Goal: Information Seeking & Learning: Learn about a topic

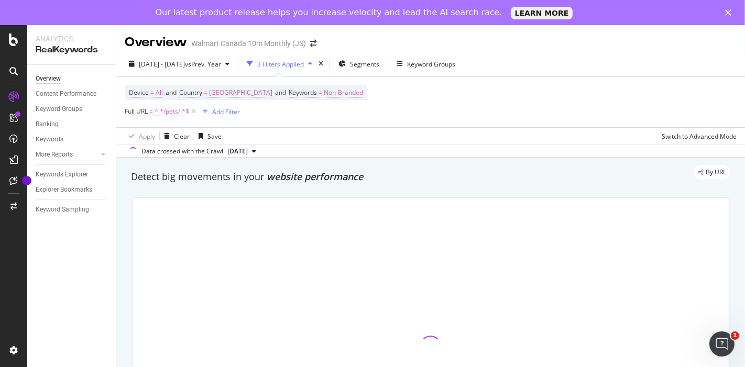
click at [163, 89] on div "Device = All and Country = [GEOGRAPHIC_DATA] and Keywords = Non-Branded Full UR…" at bounding box center [246, 102] width 243 height 34
click at [147, 111] on span "Full URL" at bounding box center [136, 111] width 23 height 9
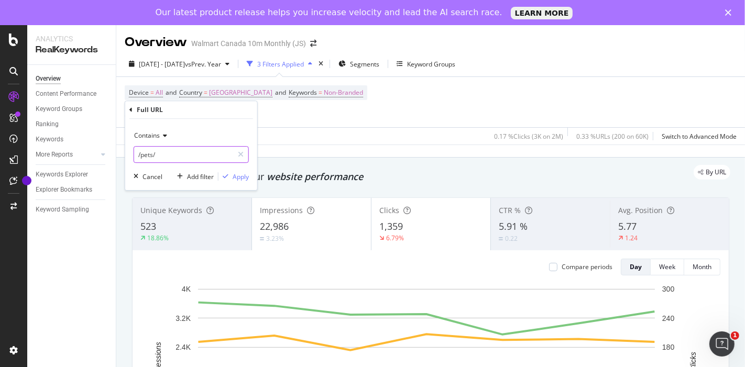
click at [154, 157] on input "/pets/" at bounding box center [183, 154] width 99 height 17
click at [151, 156] on input "/pets/" at bounding box center [183, 154] width 99 height 17
paste input "[URL][DOMAIN_NAME]"
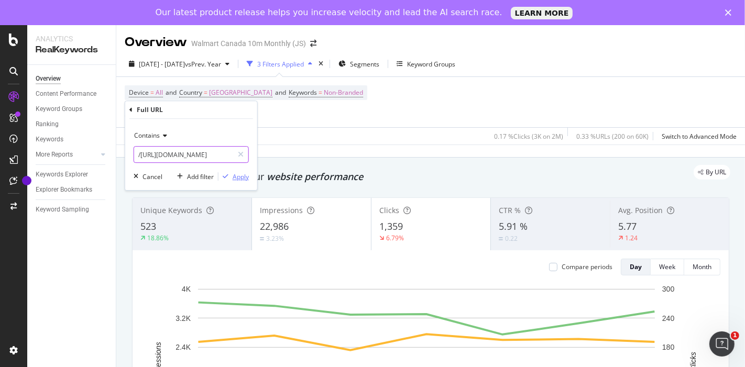
type input "/[URL][DOMAIN_NAME]"
click at [245, 179] on div "Apply" at bounding box center [241, 176] width 16 height 9
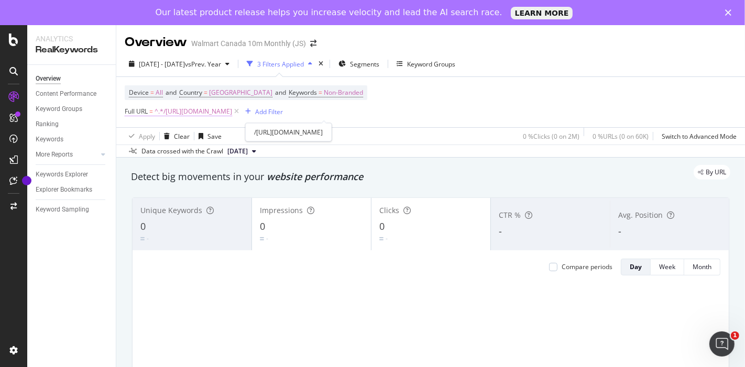
click at [148, 107] on span "Full URL = ^.*/[URL][DOMAIN_NAME]" at bounding box center [178, 111] width 107 height 9
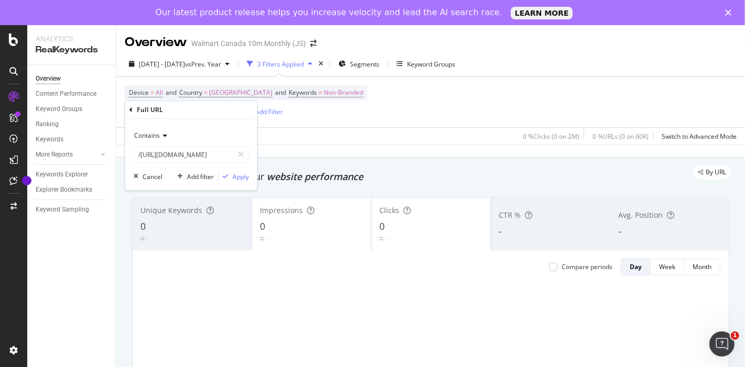
click at [152, 133] on span "Contains" at bounding box center [147, 135] width 26 height 9
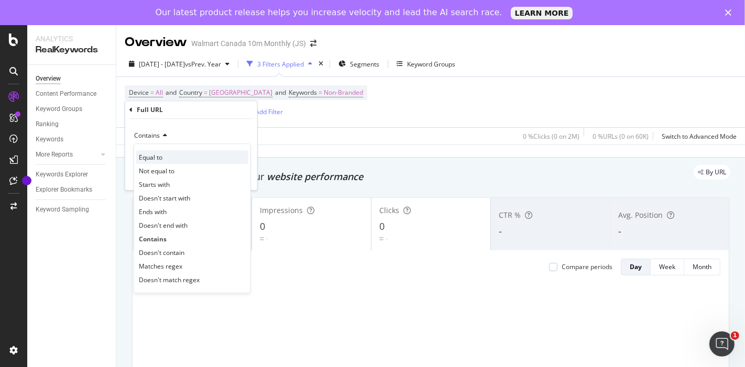
click at [157, 155] on span "Equal to" at bounding box center [151, 157] width 24 height 9
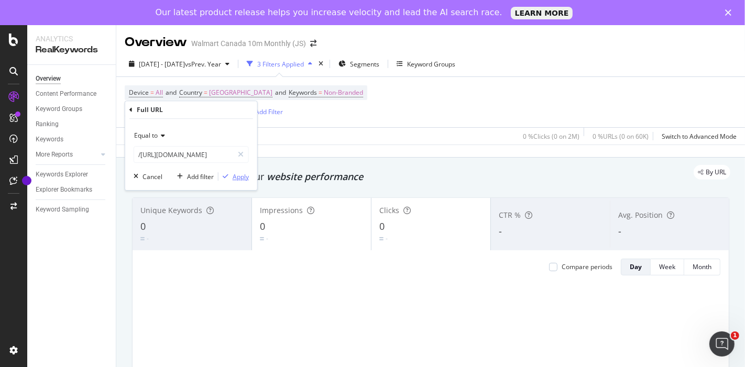
click at [231, 177] on div "button" at bounding box center [225, 176] width 14 height 6
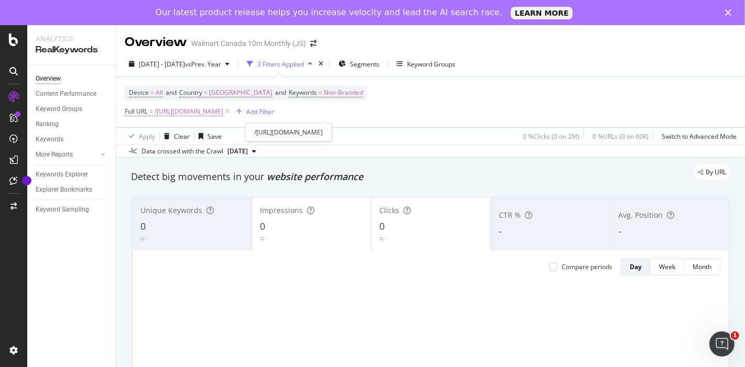
click at [223, 107] on span "/[URL][DOMAIN_NAME]" at bounding box center [189, 111] width 69 height 15
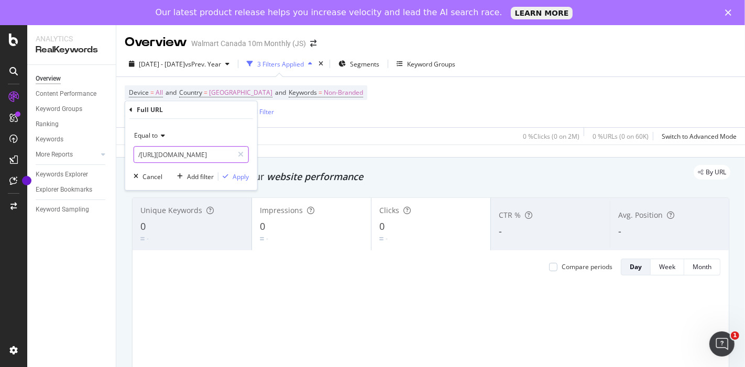
scroll to position [0, 201]
click at [163, 158] on input "/[URL][DOMAIN_NAME]" at bounding box center [183, 154] width 99 height 17
drag, startPoint x: 163, startPoint y: 155, endPoint x: 630, endPoint y: 151, distance: 467.4
click at [630, 151] on body "Analytics RealKeywords Overview Content Performance Keyword Groups Ranking Keyw…" at bounding box center [372, 196] width 745 height 342
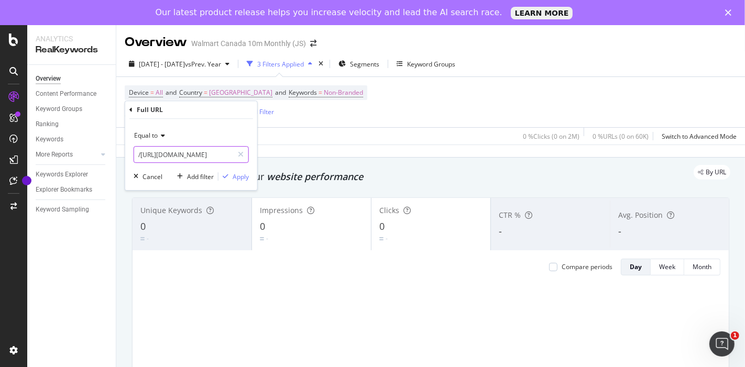
drag, startPoint x: 175, startPoint y: 154, endPoint x: 0, endPoint y: 158, distance: 175.1
click at [0, 158] on body "Analytics RealKeywords Overview Content Performance Keyword Groups Ranking Keyw…" at bounding box center [372, 196] width 745 height 342
type input "/cat-trees-condos/"
click at [241, 176] on div "Apply" at bounding box center [241, 176] width 16 height 9
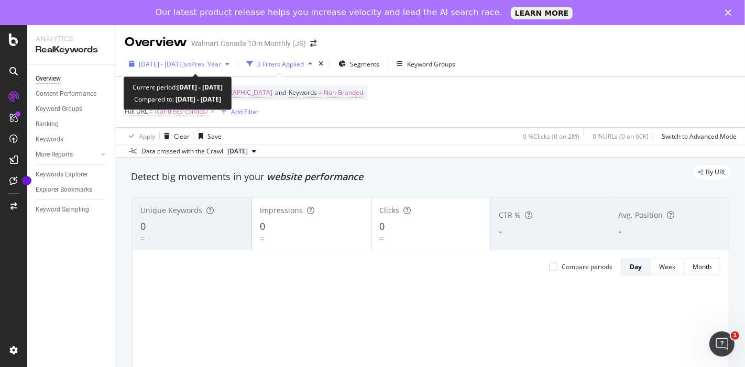
click at [180, 63] on span "[DATE] - [DATE]" at bounding box center [162, 64] width 46 height 9
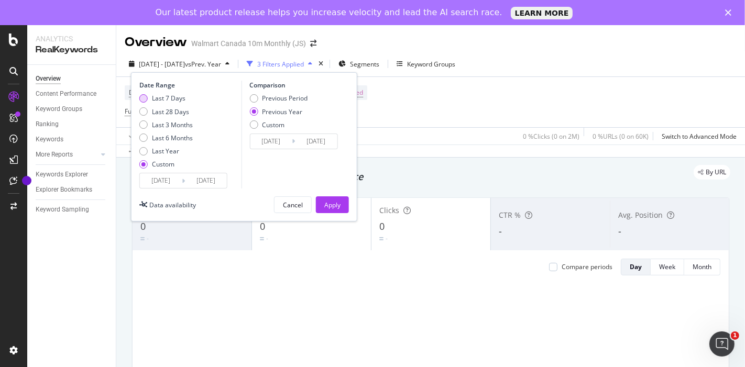
click at [167, 97] on div "Last 7 Days" at bounding box center [169, 98] width 34 height 9
type input "[DATE]"
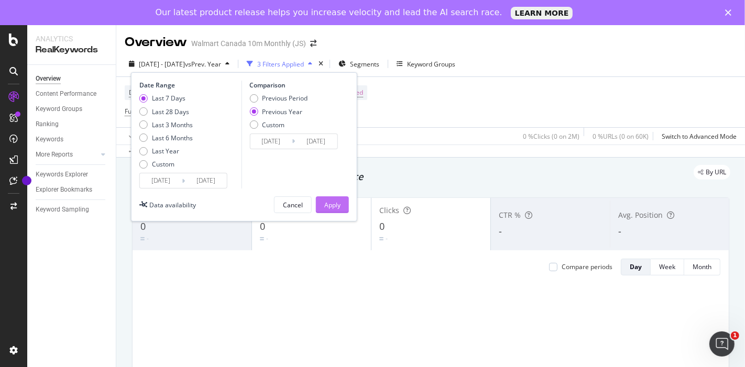
click at [335, 201] on div "Apply" at bounding box center [332, 205] width 16 height 9
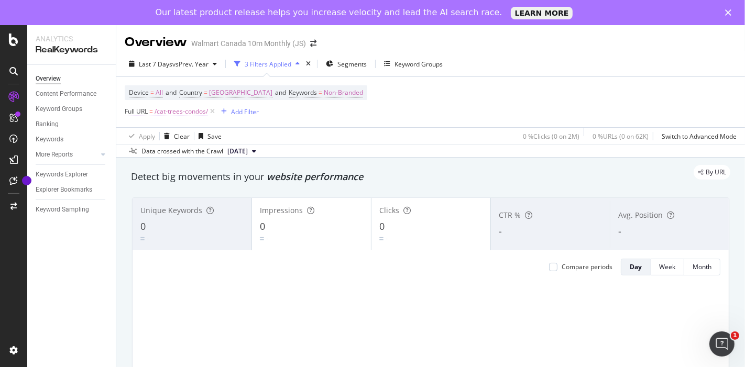
click at [144, 107] on span "Full URL" at bounding box center [136, 111] width 23 height 9
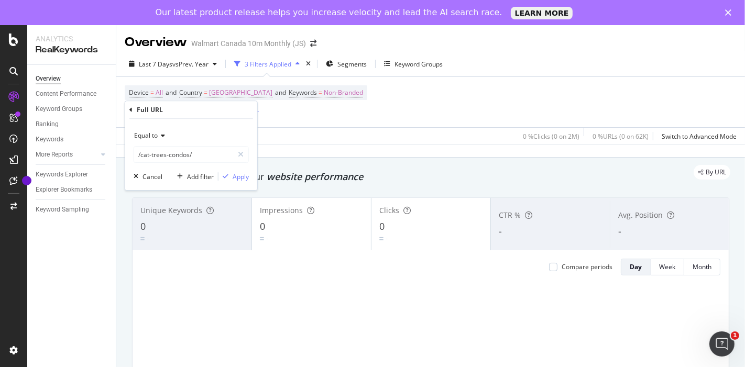
click at [153, 135] on span "Equal to" at bounding box center [146, 135] width 24 height 9
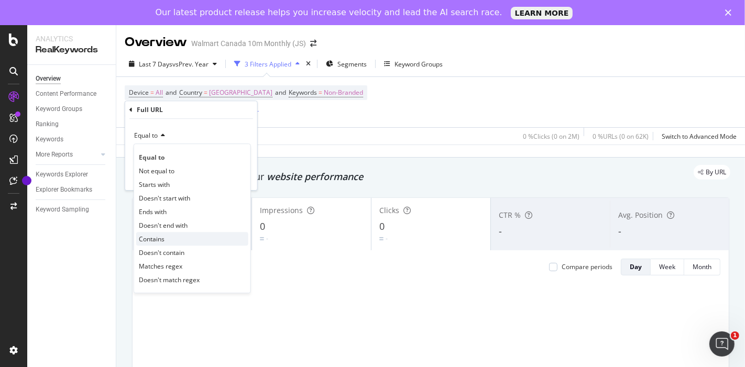
click at [151, 239] on span "Contains" at bounding box center [152, 239] width 26 height 9
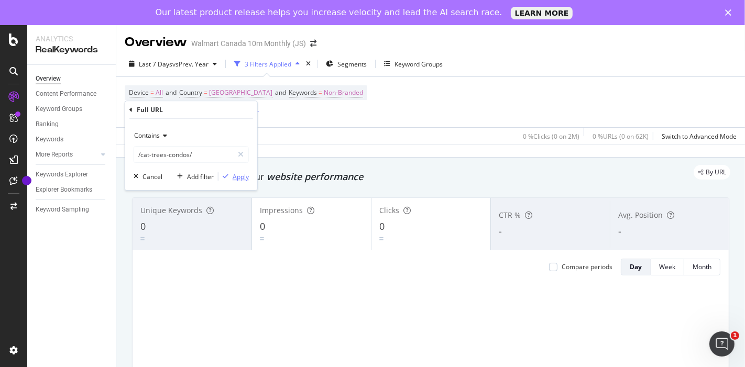
click at [239, 176] on div "Apply" at bounding box center [241, 176] width 16 height 9
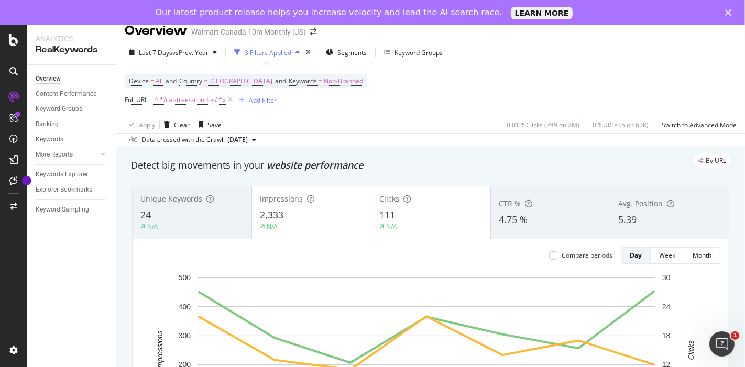
scroll to position [10, 0]
click at [187, 97] on span "^.*/cat-trees-condos/.*$" at bounding box center [190, 101] width 71 height 15
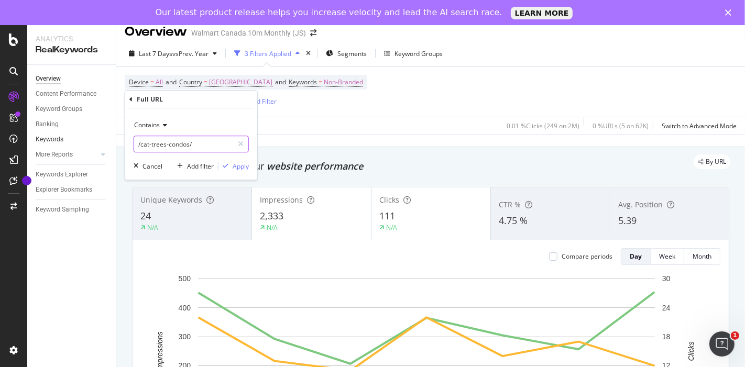
paste input "medium-cat-cree"
type input "/medium-cat-crees/"
click at [233, 163] on div "Apply" at bounding box center [241, 166] width 16 height 9
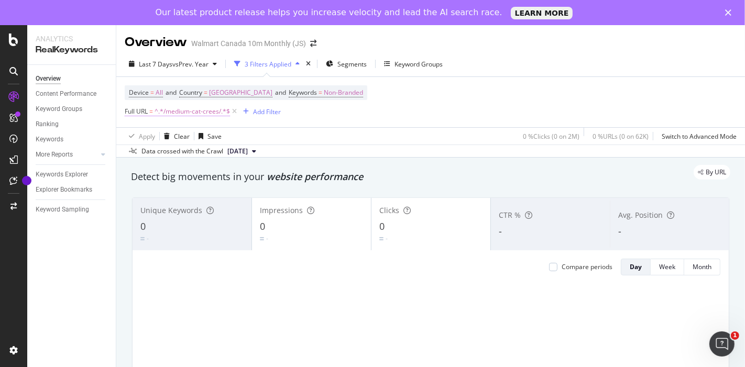
click at [145, 108] on span "Full URL" at bounding box center [136, 111] width 23 height 9
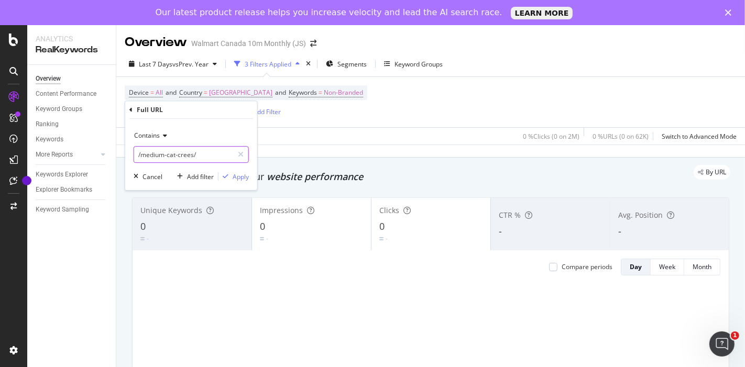
click at [215, 156] on input "/medium-cat-crees/" at bounding box center [183, 154] width 99 height 17
paste input "/cat-trees-condos"
type input "/cat-trees-condos/medium-cat-crees/"
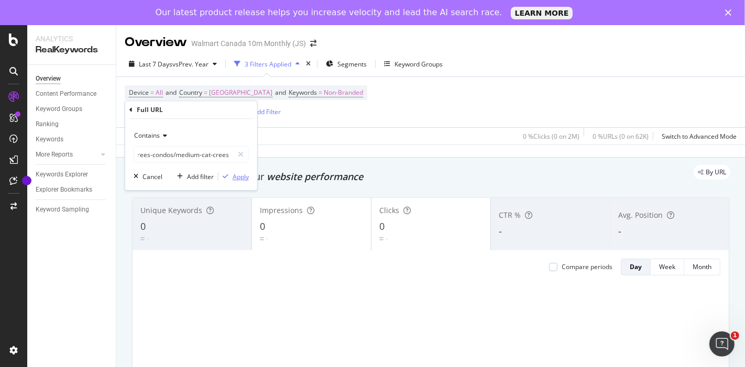
scroll to position [0, 0]
click at [239, 178] on div "Apply" at bounding box center [241, 176] width 16 height 9
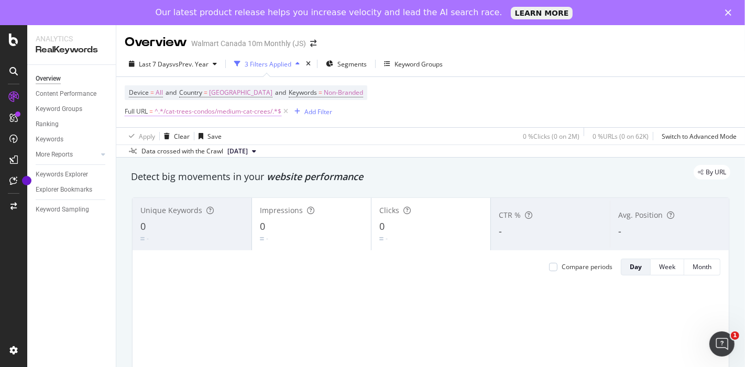
click at [143, 111] on span "Full URL" at bounding box center [136, 111] width 23 height 9
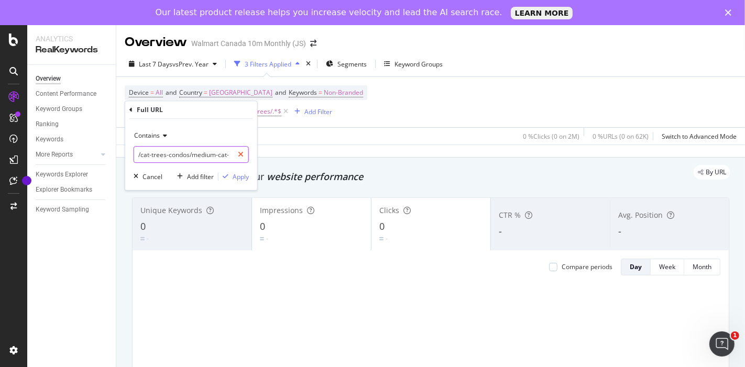
click at [244, 157] on icon at bounding box center [241, 154] width 6 height 7
click at [229, 152] on input "text" at bounding box center [191, 154] width 114 height 17
paste input "/cat-trees-condos/large-cat-trees"
type input "/cat-trees-condos/large-cat-trees/"
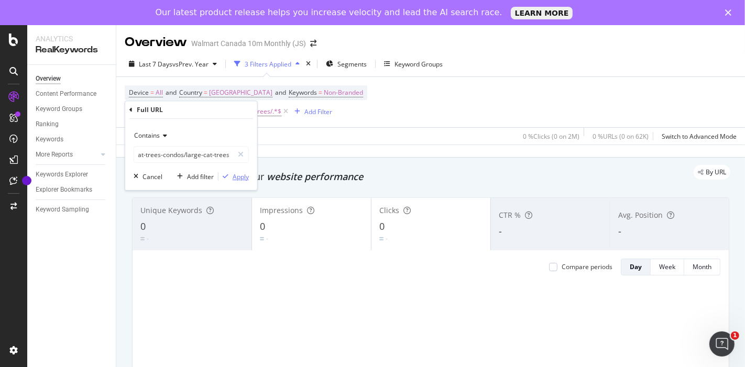
scroll to position [0, 0]
click at [239, 176] on div "Apply" at bounding box center [241, 176] width 16 height 9
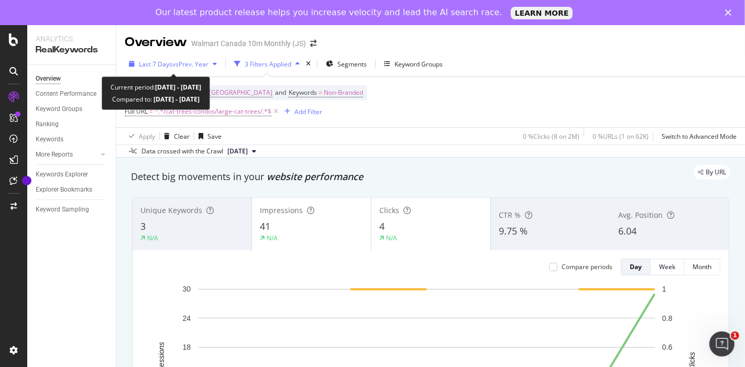
click at [164, 59] on div "Last 7 Days vs Prev. Year" at bounding box center [173, 64] width 96 height 16
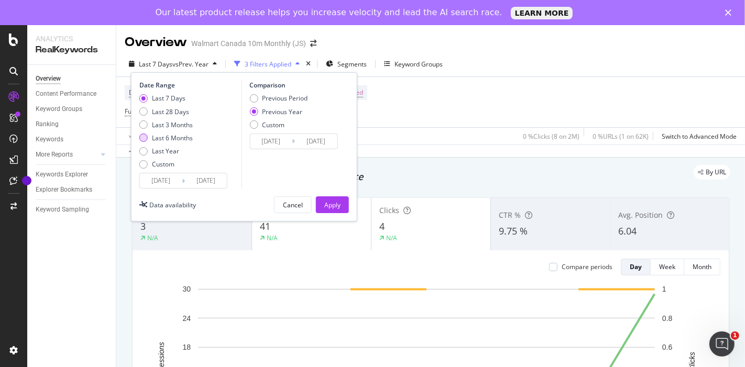
click at [180, 139] on div "Last 6 Months" at bounding box center [172, 138] width 41 height 9
type input "[DATE]"
click at [331, 202] on div "Apply" at bounding box center [332, 205] width 16 height 9
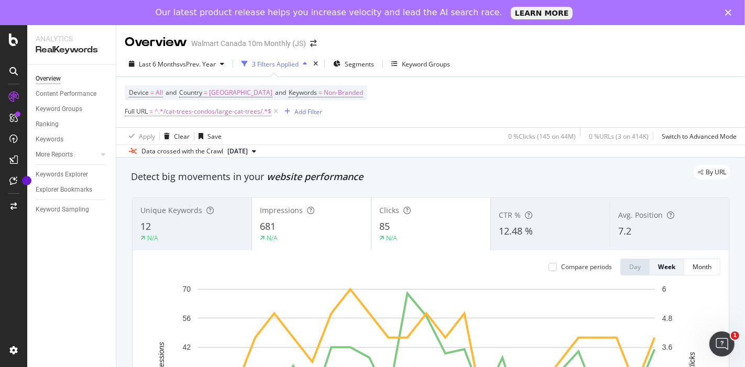
click at [196, 113] on span "^.*/cat-trees-condos/large-cat-trees/.*$" at bounding box center [213, 111] width 117 height 15
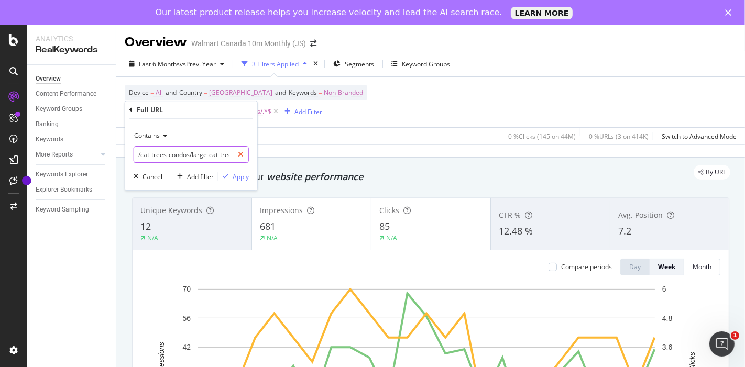
click at [242, 153] on icon at bounding box center [241, 154] width 6 height 7
click at [221, 150] on input "text" at bounding box center [191, 154] width 114 height 17
paste input "/cat-trees-condos/medium-cat-crees/"
type input "/cat-trees-condos/medium-cat-crees/"
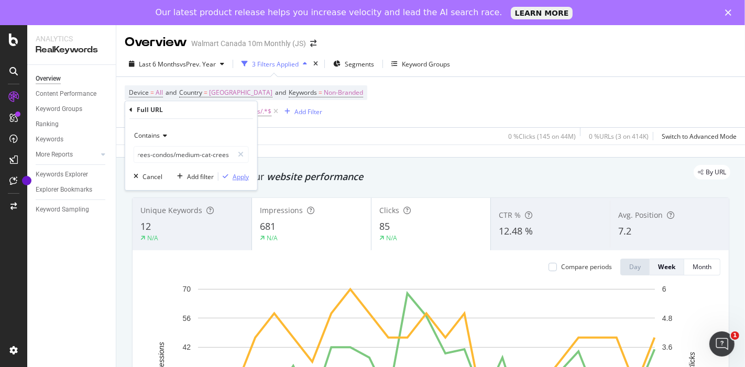
scroll to position [0, 0]
click at [236, 176] on div "Apply" at bounding box center [241, 176] width 16 height 9
